Goal: Task Accomplishment & Management: Manage account settings

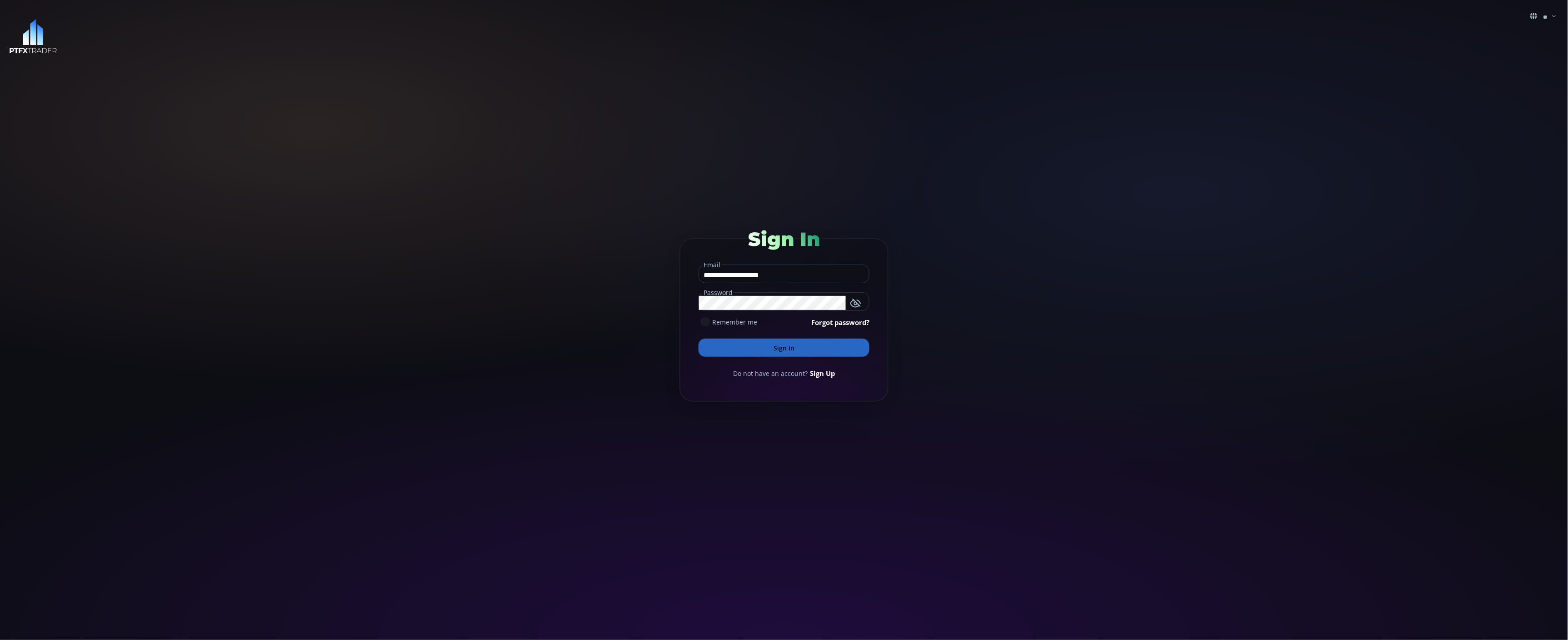
click at [774, 337] on form "**********" at bounding box center [784, 320] width 209 height 164
click at [780, 346] on button "Sign In" at bounding box center [784, 347] width 171 height 18
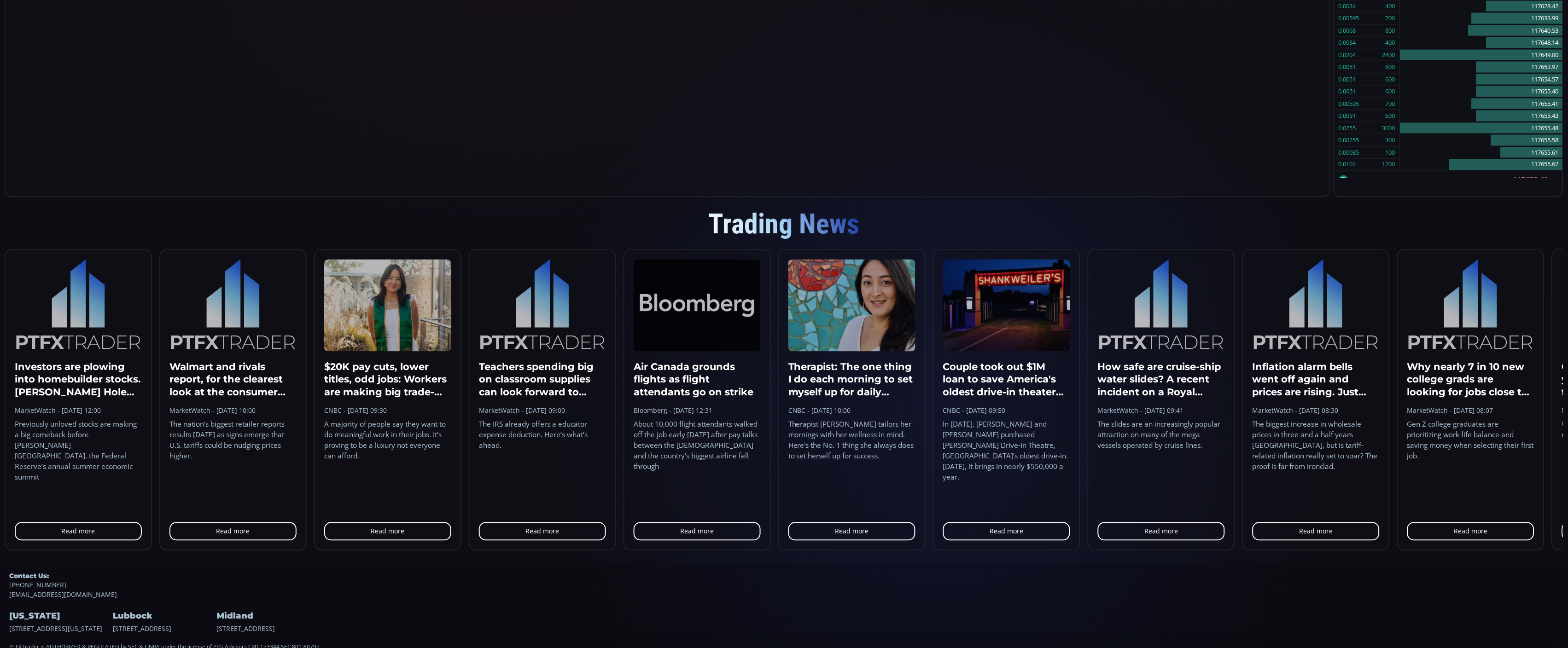
scroll to position [670, 0]
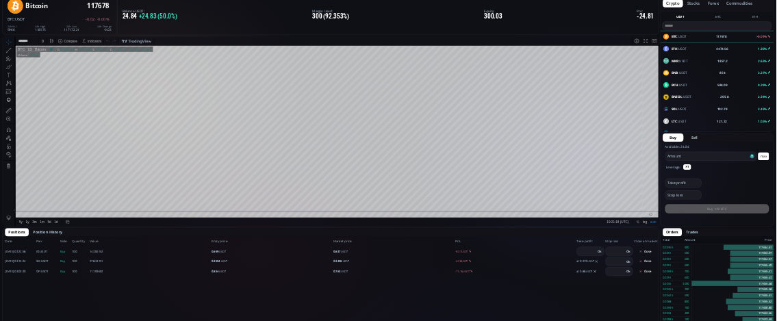
scroll to position [0, 0]
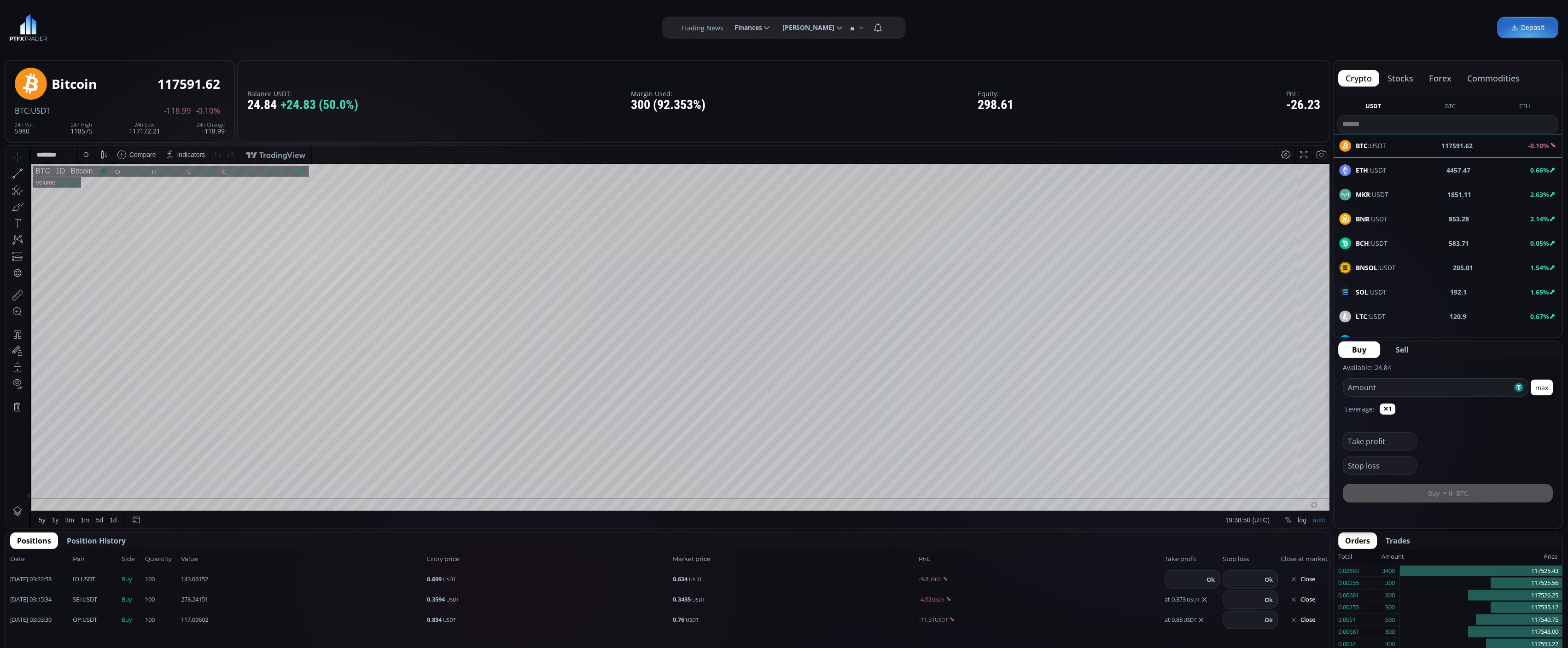
click at [1149, 90] on div "Balance USDT: 24.84 +24.83 (50.0%) Margin Used: 300 (92.353%) Equity: 298.61 Pn…" at bounding box center [784, 101] width 1094 height 83
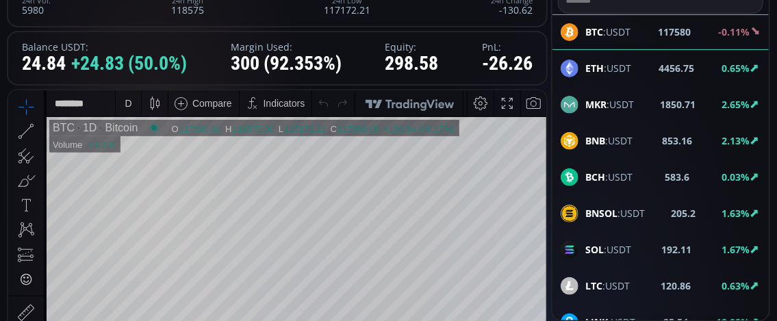
scroll to position [206, 0]
